Goal: Task Accomplishment & Management: Use online tool/utility

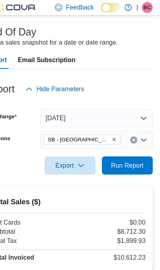
scroll to position [36, 0]
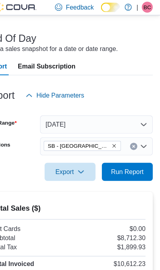
click at [123, 151] on span "Run Report" at bounding box center [131, 151] width 29 height 8
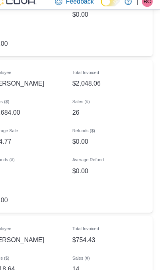
scroll to position [1250, 0]
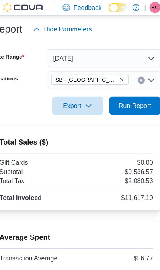
click at [118, 69] on icon "Remove SB - Glendale from selection in this group" at bounding box center [120, 69] width 5 height 5
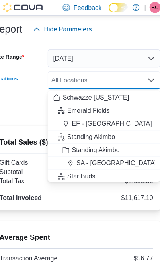
scroll to position [94, 0]
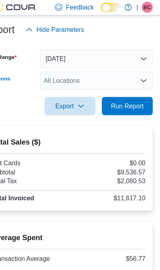
click at [23, 110] on div at bounding box center [79, 106] width 147 height 10
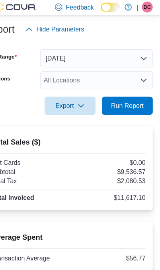
click at [77, 76] on div "All Locations" at bounding box center [104, 71] width 99 height 16
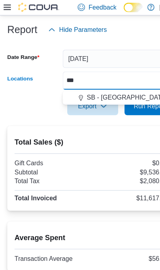
type input "***"
click at [122, 84] on span "SB - [GEOGRAPHIC_DATA]" at bounding box center [111, 85] width 71 height 8
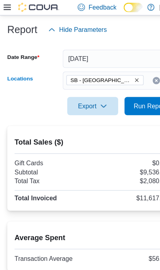
click at [37, 108] on div at bounding box center [79, 106] width 147 height 10
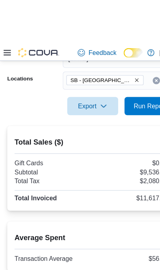
scroll to position [133, 0]
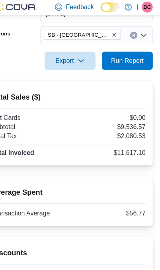
click at [126, 53] on span "Run Report" at bounding box center [131, 53] width 35 height 16
click at [126, 56] on span "Run Report" at bounding box center [131, 53] width 35 height 16
click at [118, 31] on icon "Remove SB - Federal Heights from selection in this group" at bounding box center [120, 30] width 5 height 5
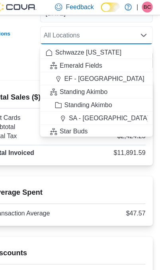
scroll to position [94, 0]
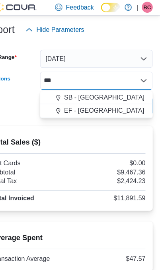
type input "***"
click at [95, 85] on div "SB - [GEOGRAPHIC_DATA]" at bounding box center [104, 85] width 89 height 8
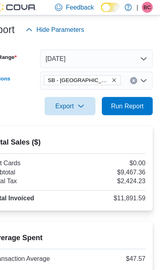
click at [16, 105] on div at bounding box center [79, 106] width 147 height 10
click at [124, 94] on span "Run Report" at bounding box center [131, 93] width 29 height 8
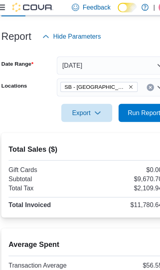
scroll to position [88, 0]
click at [134, 103] on span "Run Report" at bounding box center [131, 99] width 29 height 8
click at [124, 96] on span "Run Report" at bounding box center [131, 99] width 29 height 8
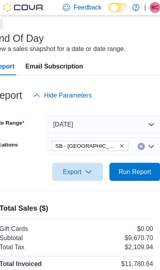
scroll to position [0, 0]
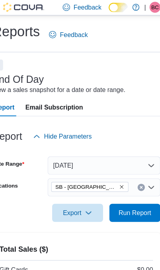
click at [122, 188] on span "Run Report" at bounding box center [131, 186] width 29 height 8
click at [117, 189] on span "Run Report" at bounding box center [131, 186] width 29 height 8
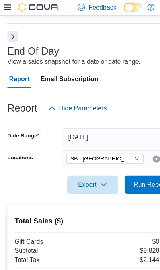
scroll to position [20, 0]
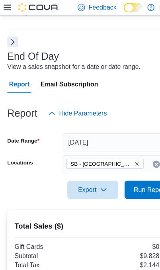
click at [101, 143] on span "SB - [GEOGRAPHIC_DATA]" at bounding box center [92, 143] width 68 height 9
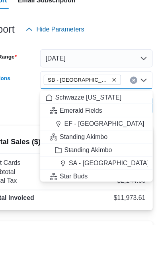
click at [118, 141] on icon "Remove SB - Glendale from selection in this group" at bounding box center [120, 143] width 5 height 5
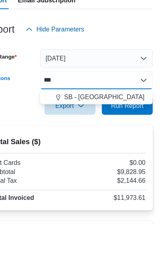
type input "***"
click at [105, 155] on span "SB - [GEOGRAPHIC_DATA]" at bounding box center [111, 159] width 71 height 8
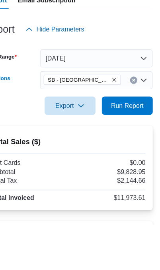
click at [12, 174] on div at bounding box center [79, 179] width 147 height 10
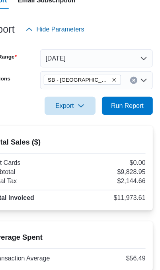
click at [118, 122] on span "Run Report" at bounding box center [131, 126] width 29 height 8
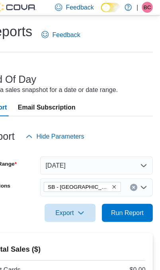
click at [118, 166] on icon "Remove SB - Federal Heights from selection in this group" at bounding box center [120, 163] width 5 height 5
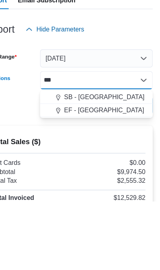
type input "***"
click at [106, 175] on div "SB - [GEOGRAPHIC_DATA]" at bounding box center [104, 179] width 89 height 8
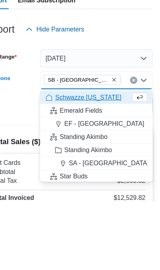
click at [16, 194] on div at bounding box center [79, 199] width 147 height 10
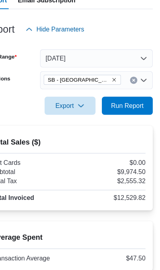
click at [122, 122] on span "Run Report" at bounding box center [131, 126] width 29 height 8
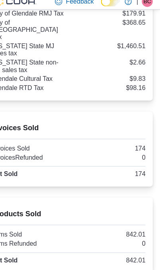
scroll to position [560, 0]
